Goal: Information Seeking & Learning: Find specific fact

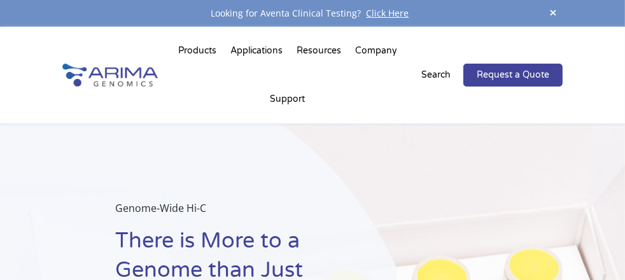
select select "[US_STATE]"
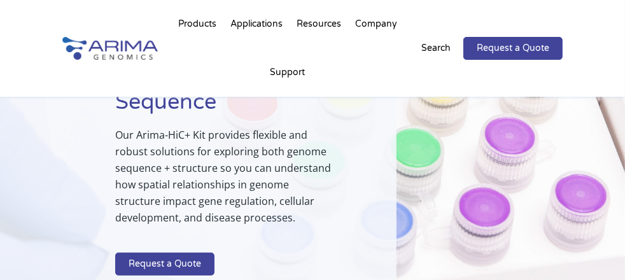
scroll to position [204, 0]
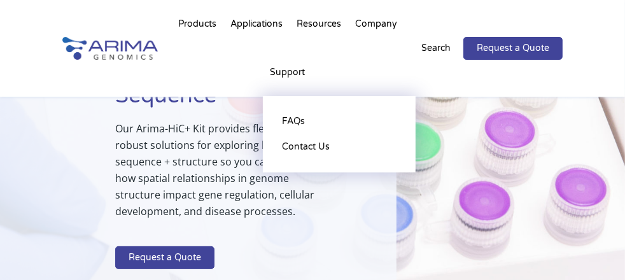
click at [297, 72] on li "Support FAQs Contact Us" at bounding box center [287, 74] width 49 height 43
click at [291, 122] on link "FAQs" at bounding box center [339, 121] width 127 height 25
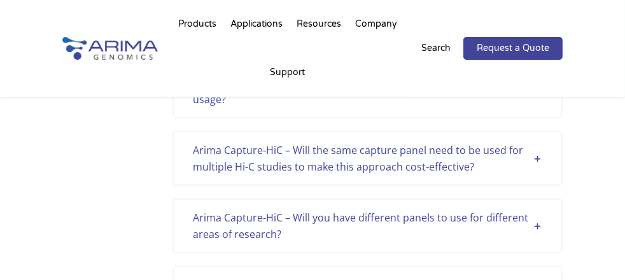
scroll to position [3698, 0]
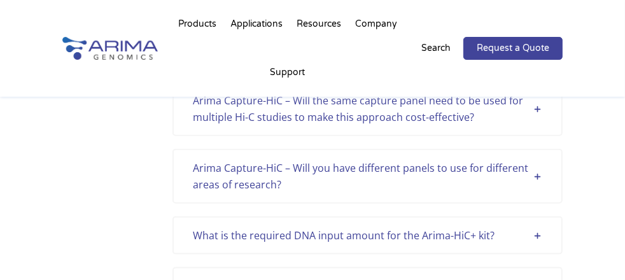
click at [446, 227] on div "What is the required DNA input amount for the Arima-HiC+ kit?" at bounding box center [367, 235] width 349 height 17
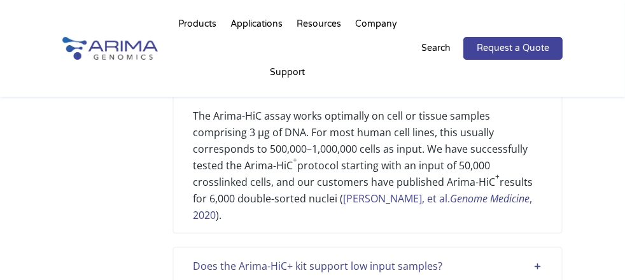
scroll to position [3851, 0]
click at [500, 257] on div "Does the Arima-HiC+ kit support low input samples?" at bounding box center [367, 265] width 349 height 17
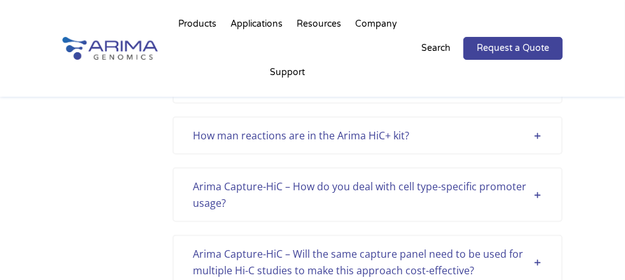
scroll to position [0, 0]
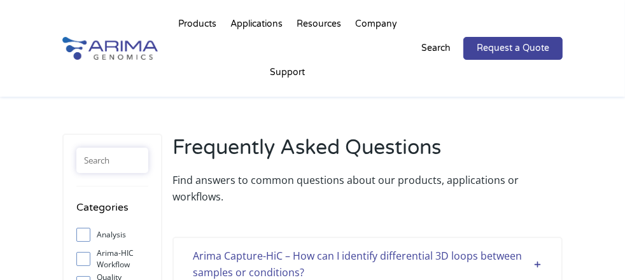
click at [116, 164] on input "text" at bounding box center [112, 160] width 72 height 25
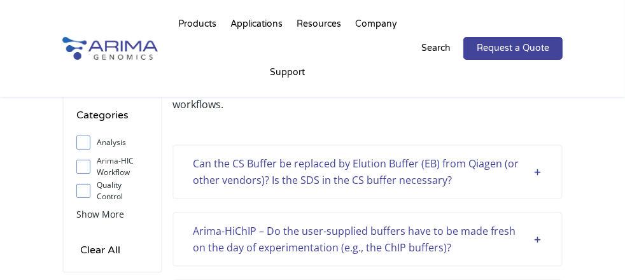
scroll to position [102, 0]
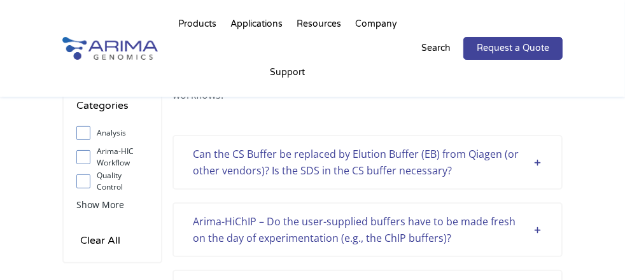
type input "buffer c"
drag, startPoint x: 400, startPoint y: 241, endPoint x: 404, endPoint y: 247, distance: 6.9
click at [400, 242] on div "Arima-HiChIP – Do the user-supplied buffers have to be made fresh on the day of…" at bounding box center [367, 229] width 349 height 33
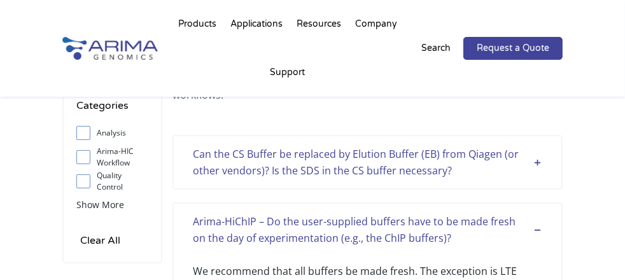
click at [533, 163] on div "Can the CS Buffer be replaced by Elution Buffer (EB) from Qiagen (or other vend…" at bounding box center [367, 162] width 349 height 33
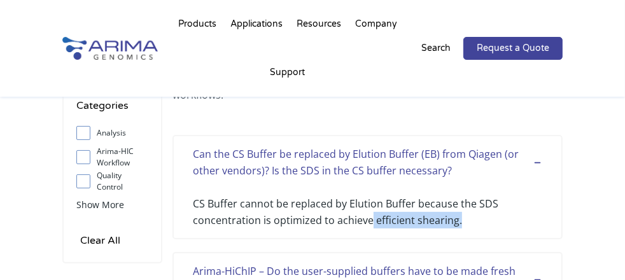
drag, startPoint x: 370, startPoint y: 223, endPoint x: 455, endPoint y: 222, distance: 84.7
click at [455, 222] on div "CS Buffer cannot be replaced by Elution Buffer because the SDS concentration is…" at bounding box center [367, 204] width 349 height 50
click at [588, 219] on div "buffer c Categories Analysis Arima-HIC Workflow Quality Control Sample Support …" at bounding box center [312, 232] width 625 height 474
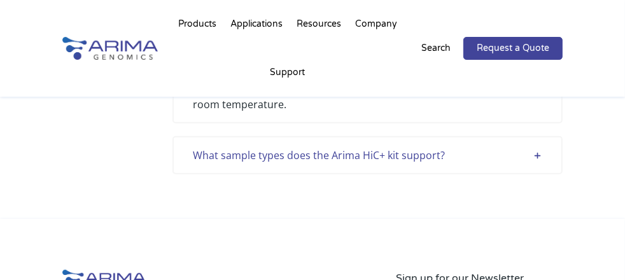
scroll to position [357, 0]
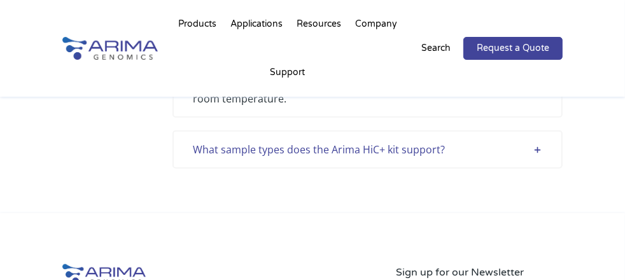
click at [314, 141] on div "What sample types does the Arima HiC+ kit support?" at bounding box center [367, 149] width 349 height 17
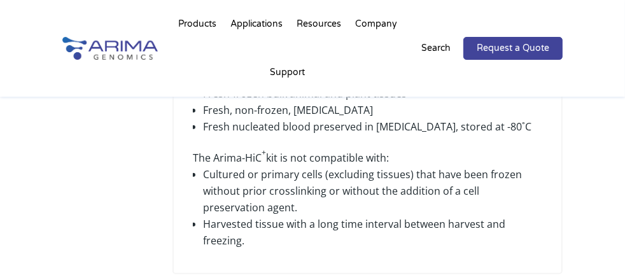
scroll to position [561, 0]
